Goal: Obtain resource: Obtain resource

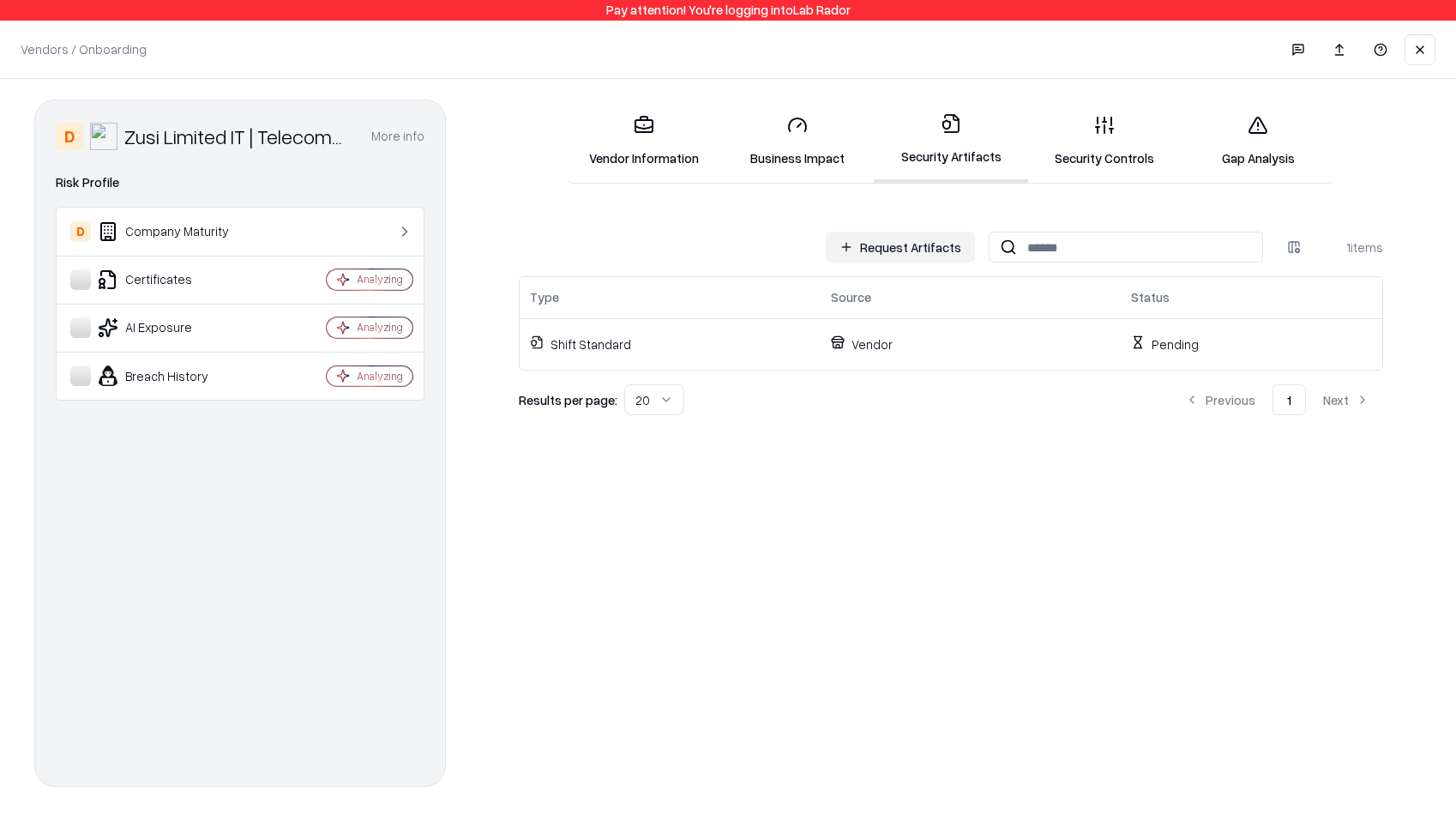
click at [942, 238] on button "Request Artifacts" at bounding box center [900, 247] width 149 height 31
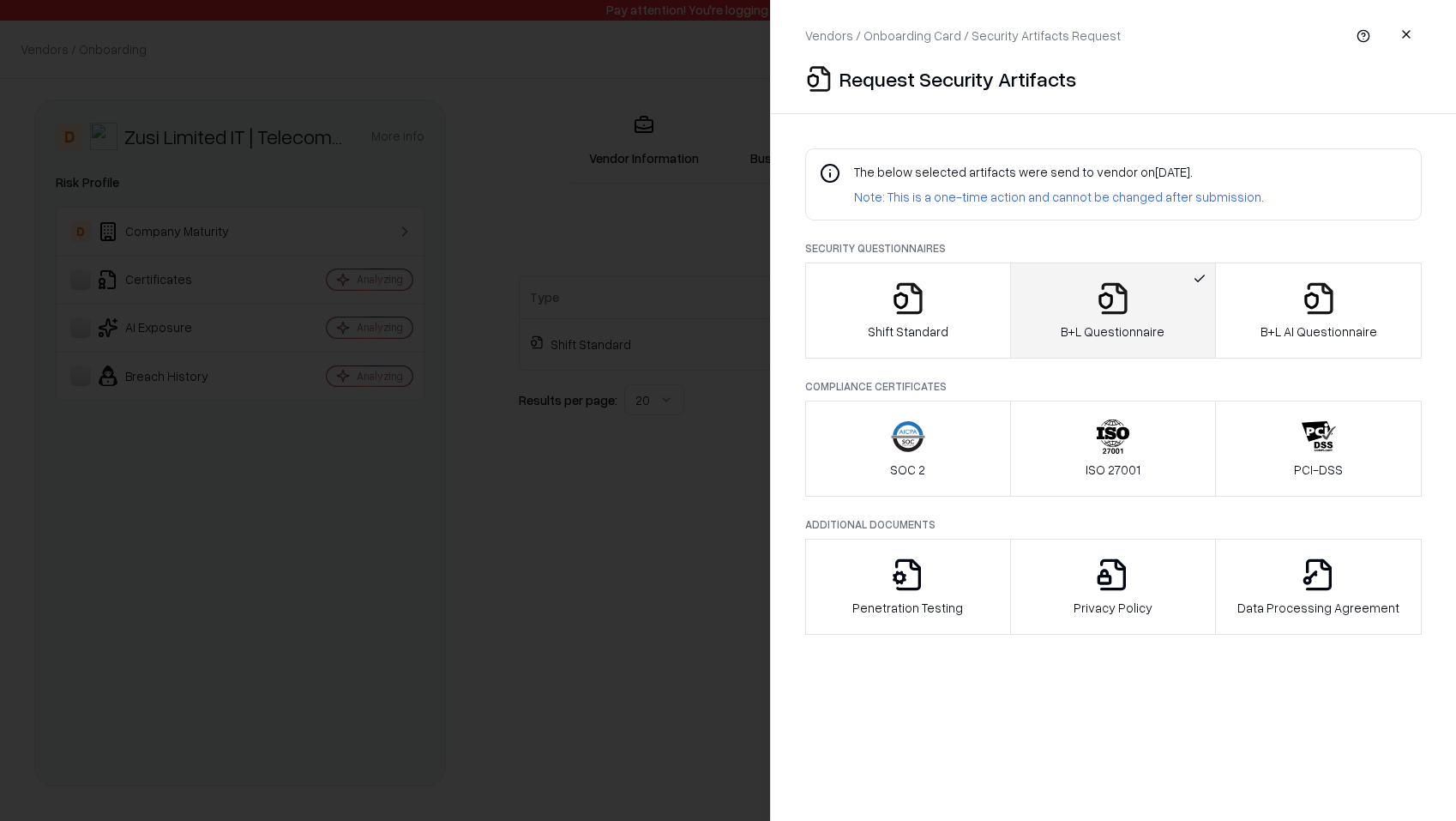
click at [1068, 468] on button "ISO 27001" at bounding box center [1113, 448] width 206 height 96
click at [1096, 318] on div "B+L Questionnaire" at bounding box center [1112, 311] width 104 height 59
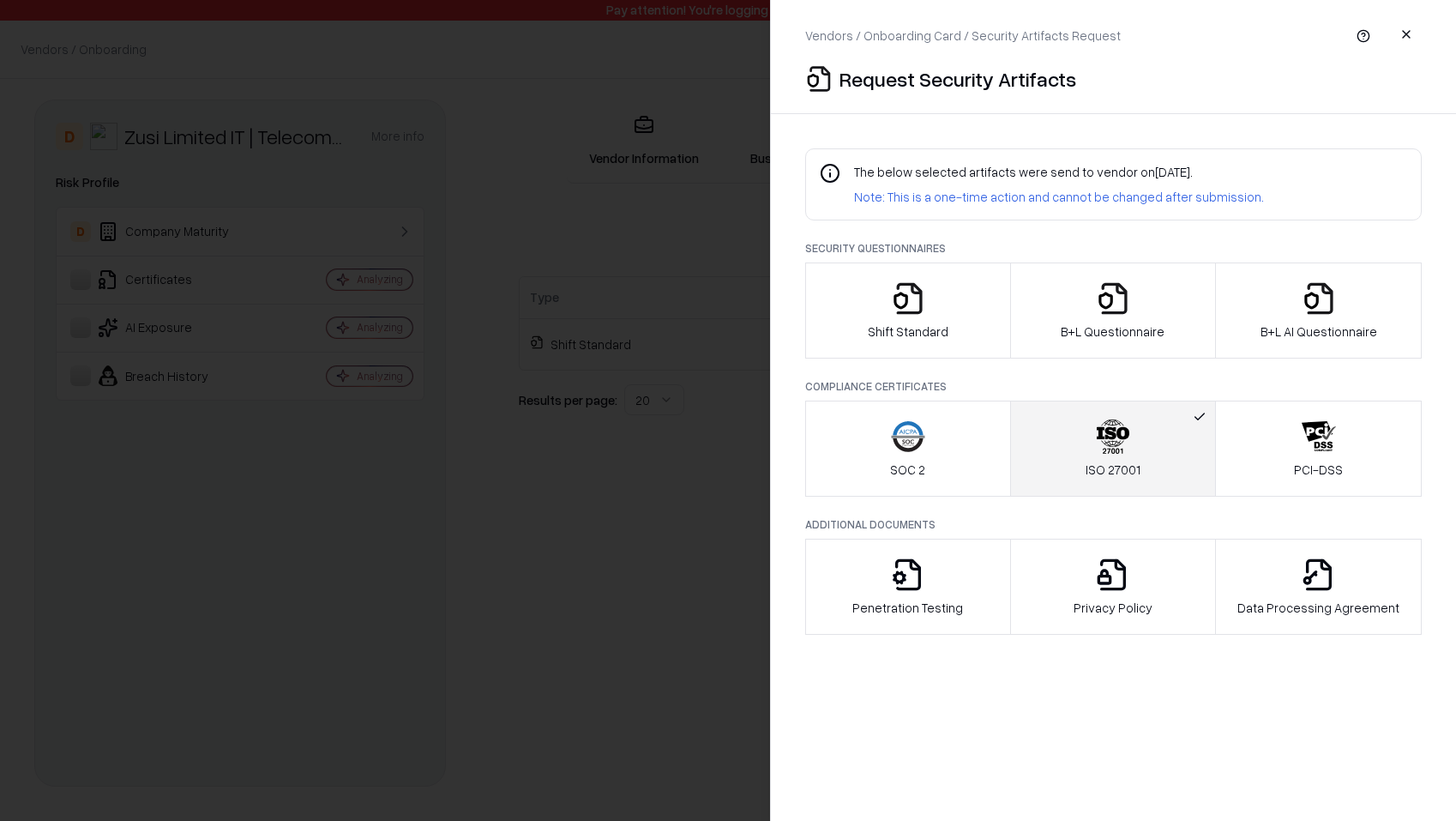
click at [950, 459] on button "SOC 2" at bounding box center [908, 448] width 206 height 96
click at [956, 581] on div "Penetration Testing" at bounding box center [908, 587] width 111 height 59
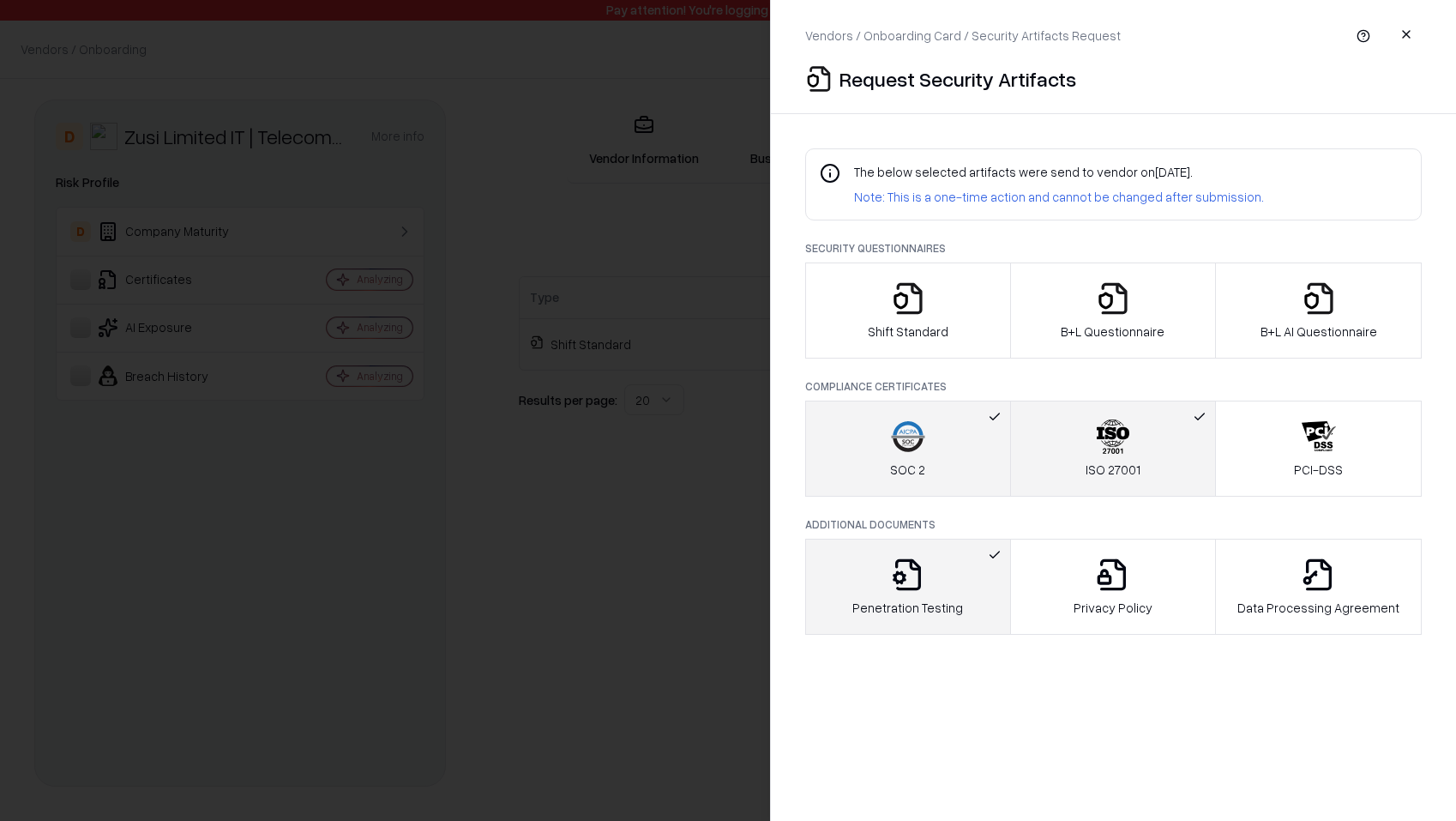
click at [644, 232] on div at bounding box center [728, 410] width 1456 height 821
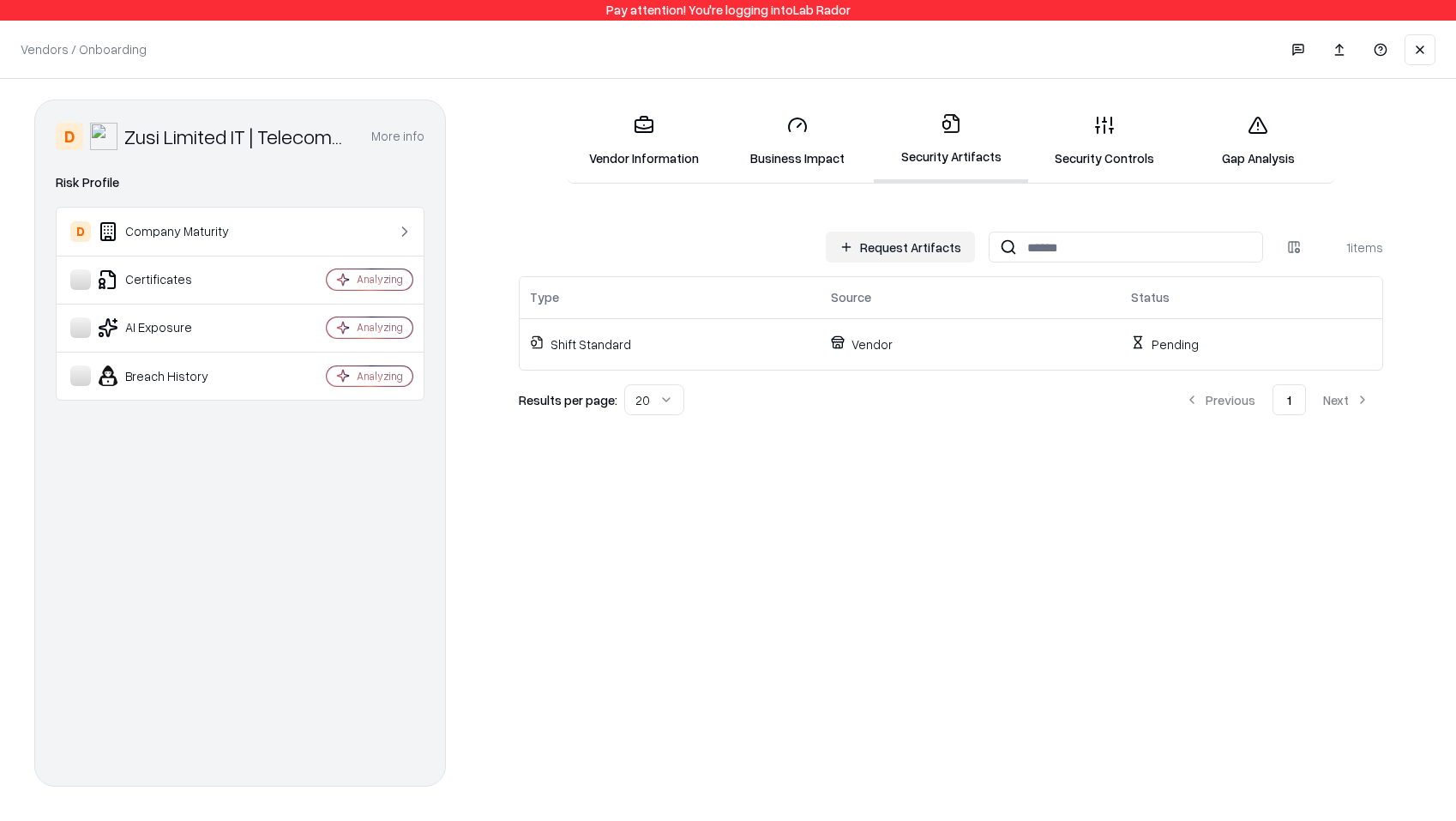
click at [641, 180] on link "Vendor Information" at bounding box center [644, 141] width 154 height 80
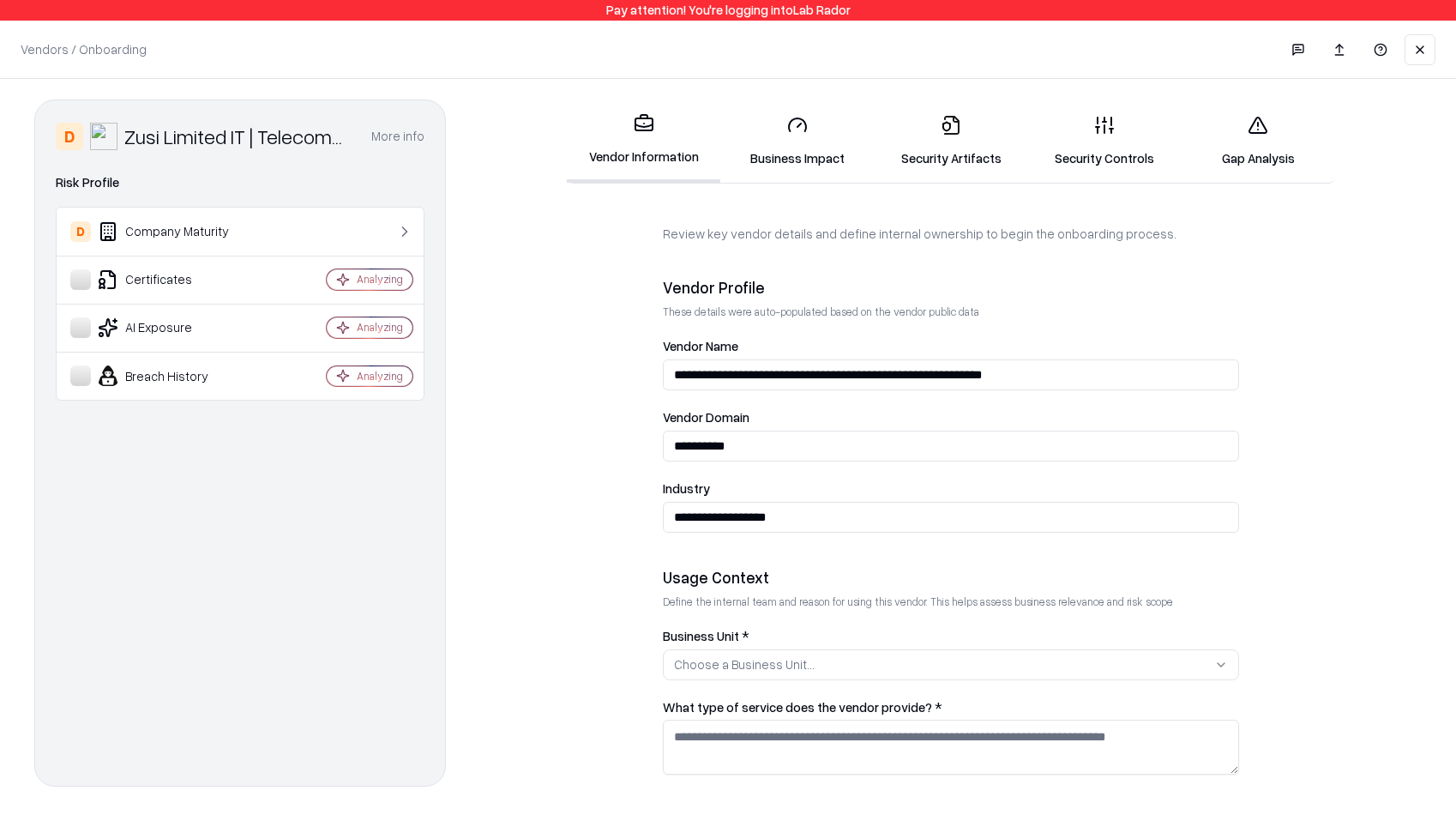
click at [947, 149] on link "Security Artifacts" at bounding box center [950, 141] width 154 height 80
